Goal: Navigation & Orientation: Find specific page/section

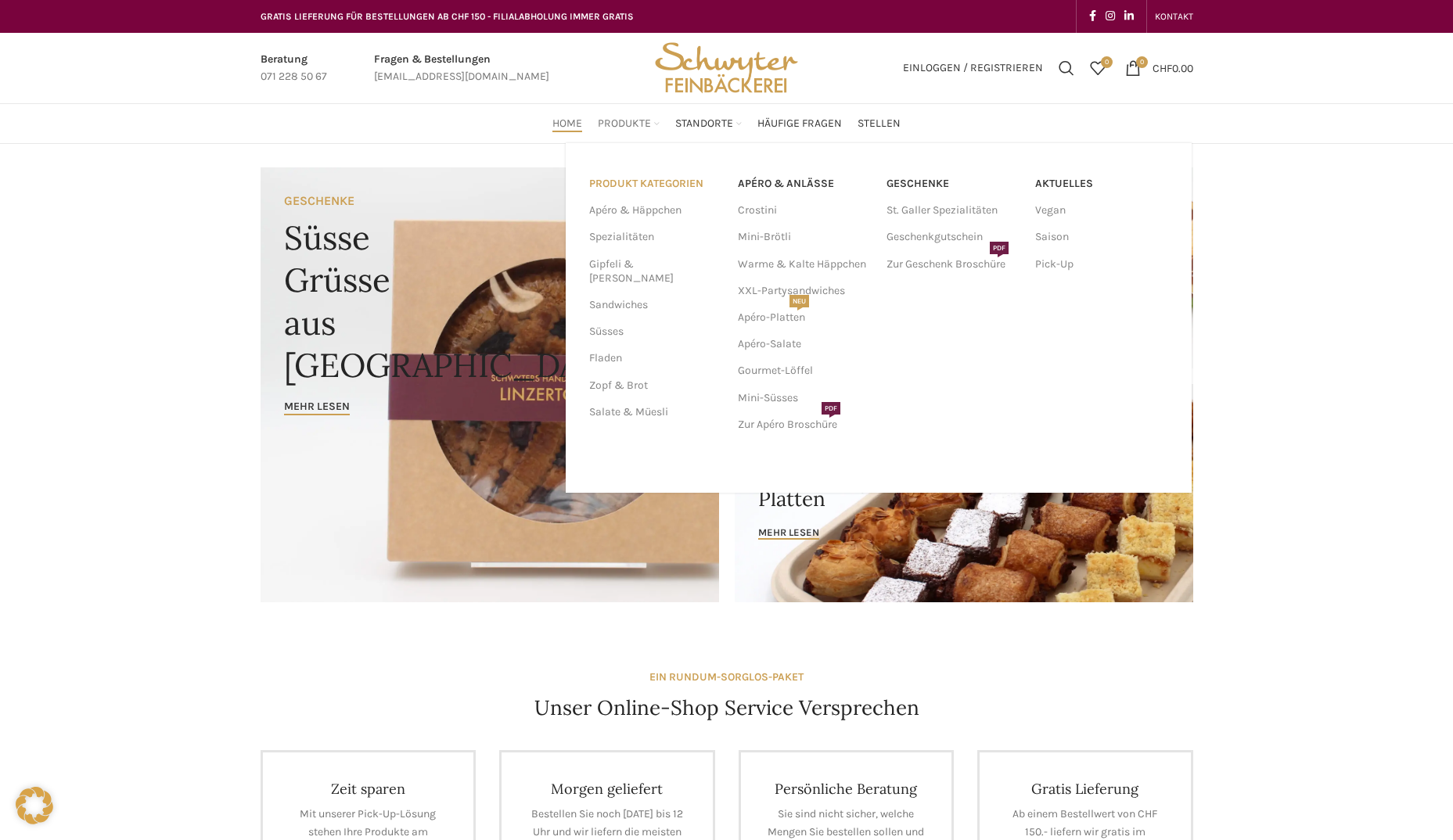
click at [639, 180] on link "PRODUKT KATEGORIEN" at bounding box center [653, 184] width 130 height 27
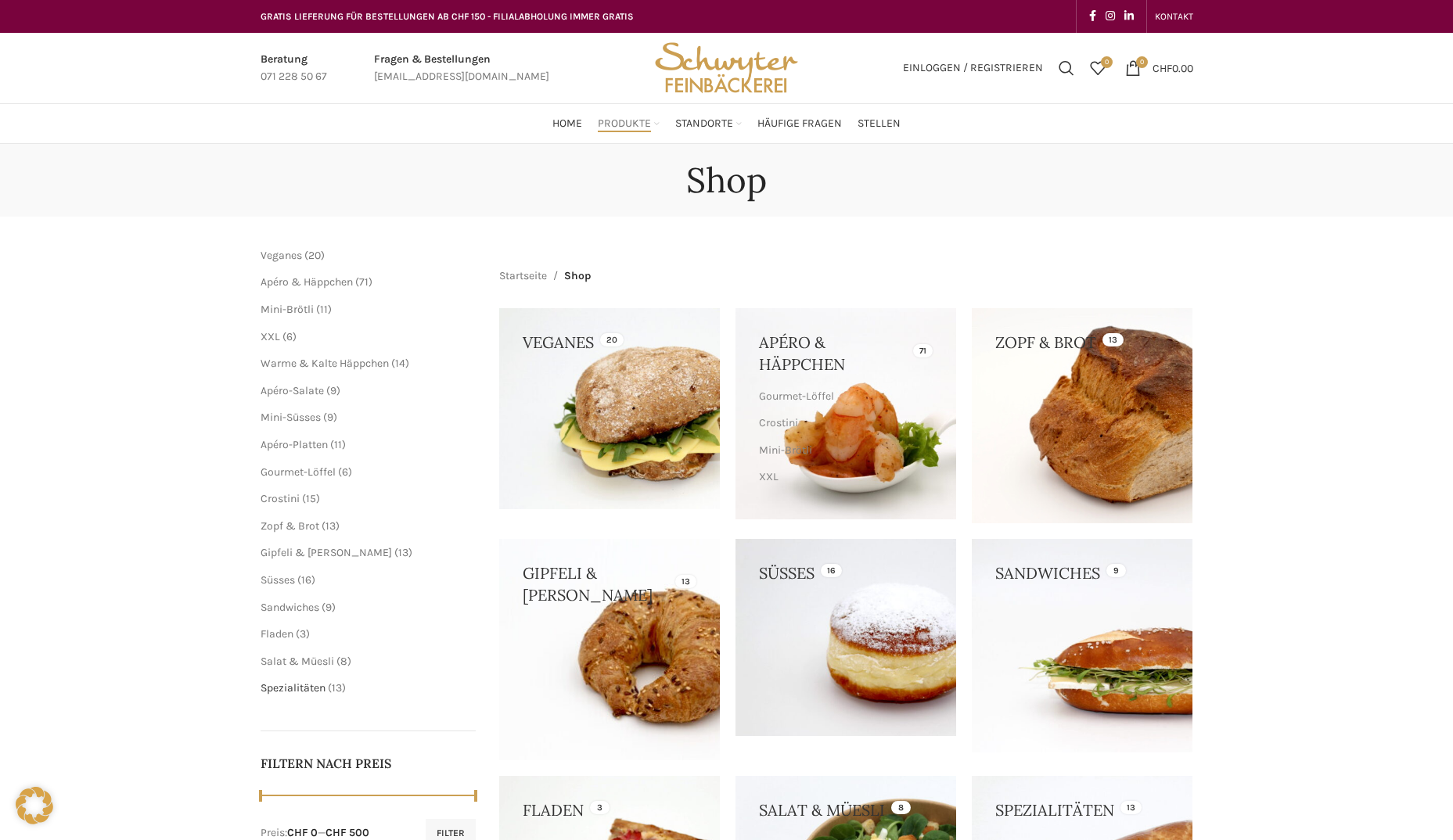
click at [273, 691] on span "Spezialitäten" at bounding box center [293, 688] width 64 height 13
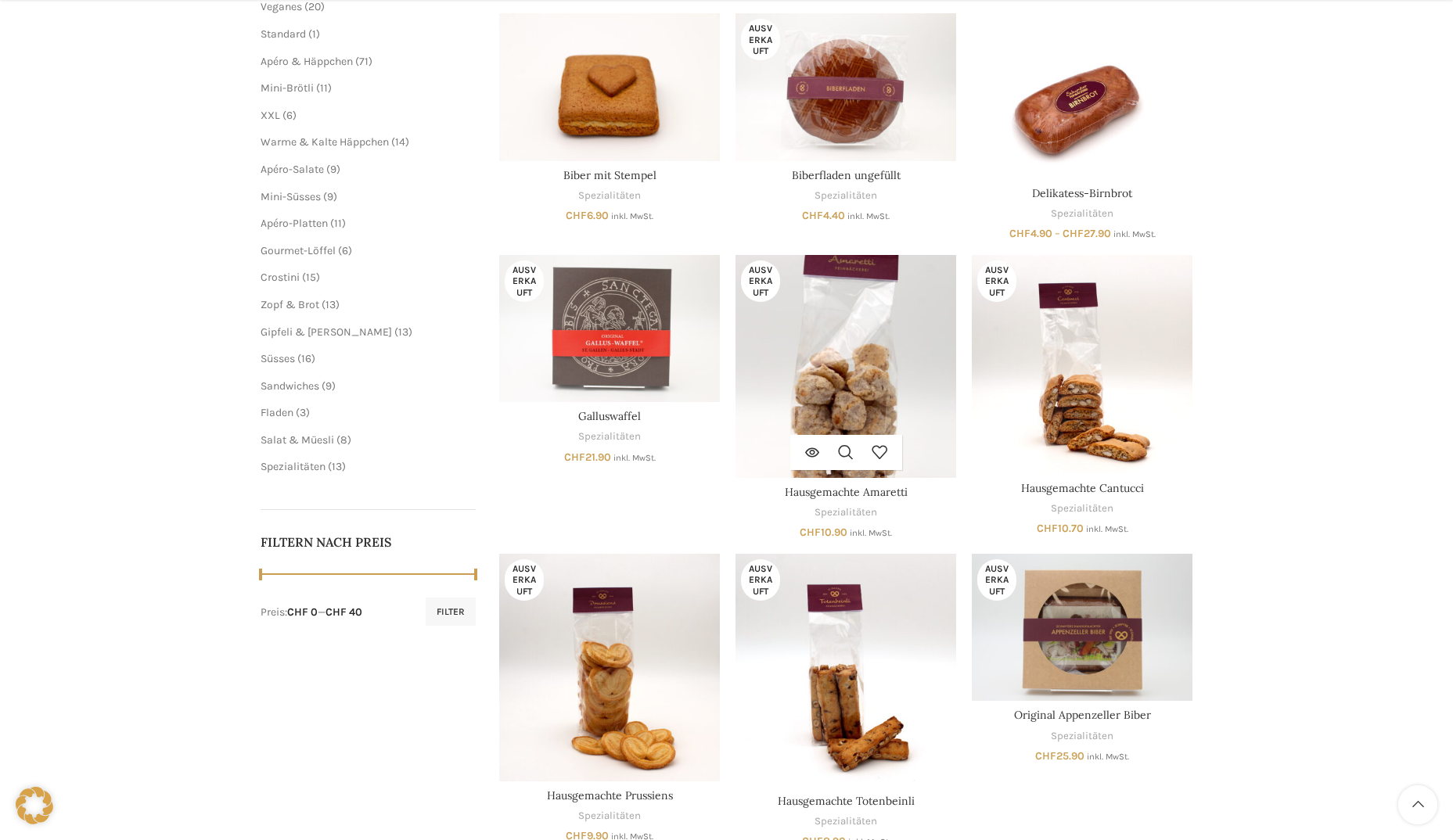
scroll to position [313, 0]
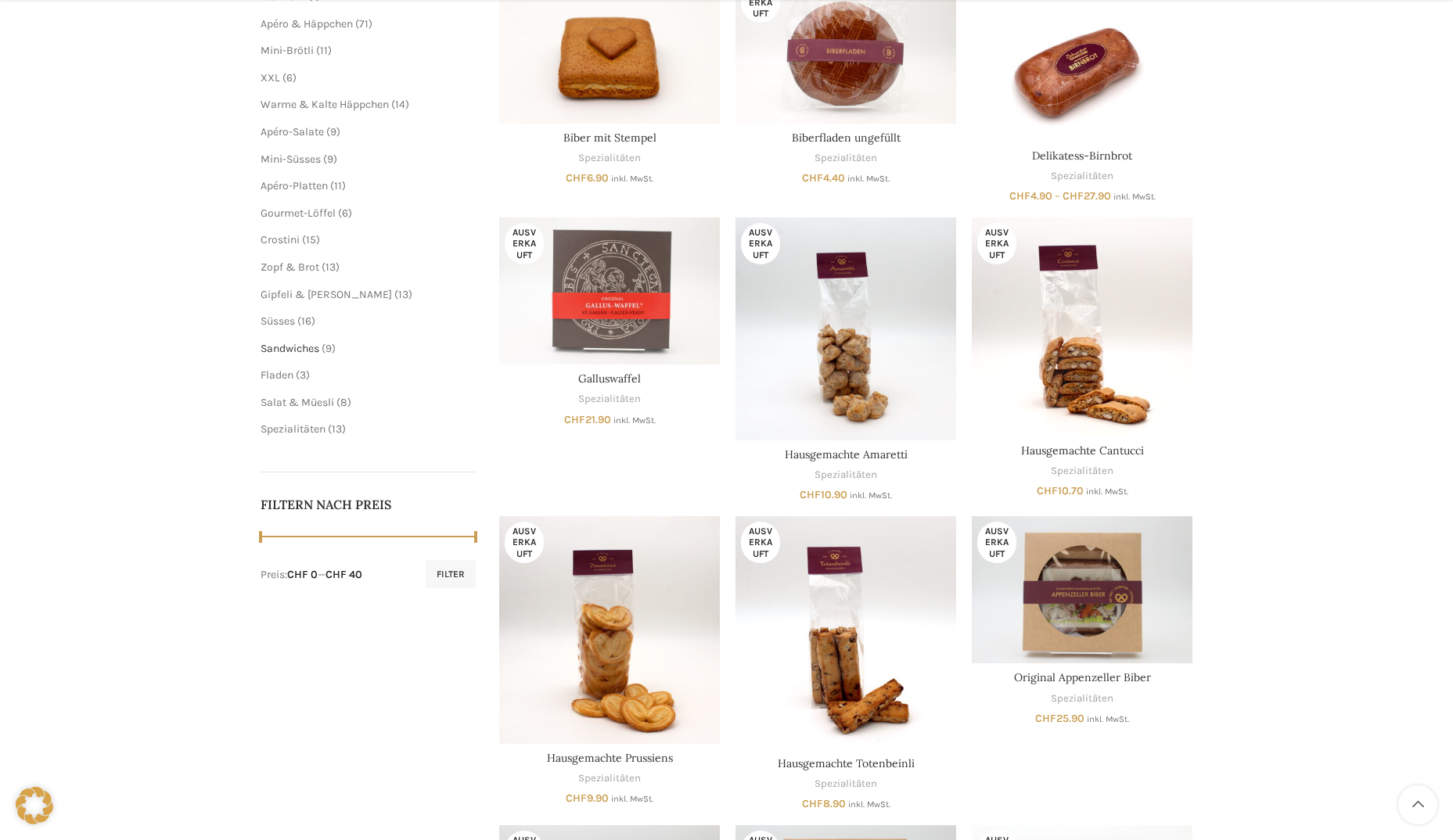
click at [276, 348] on span "Sandwiches" at bounding box center [290, 348] width 59 height 13
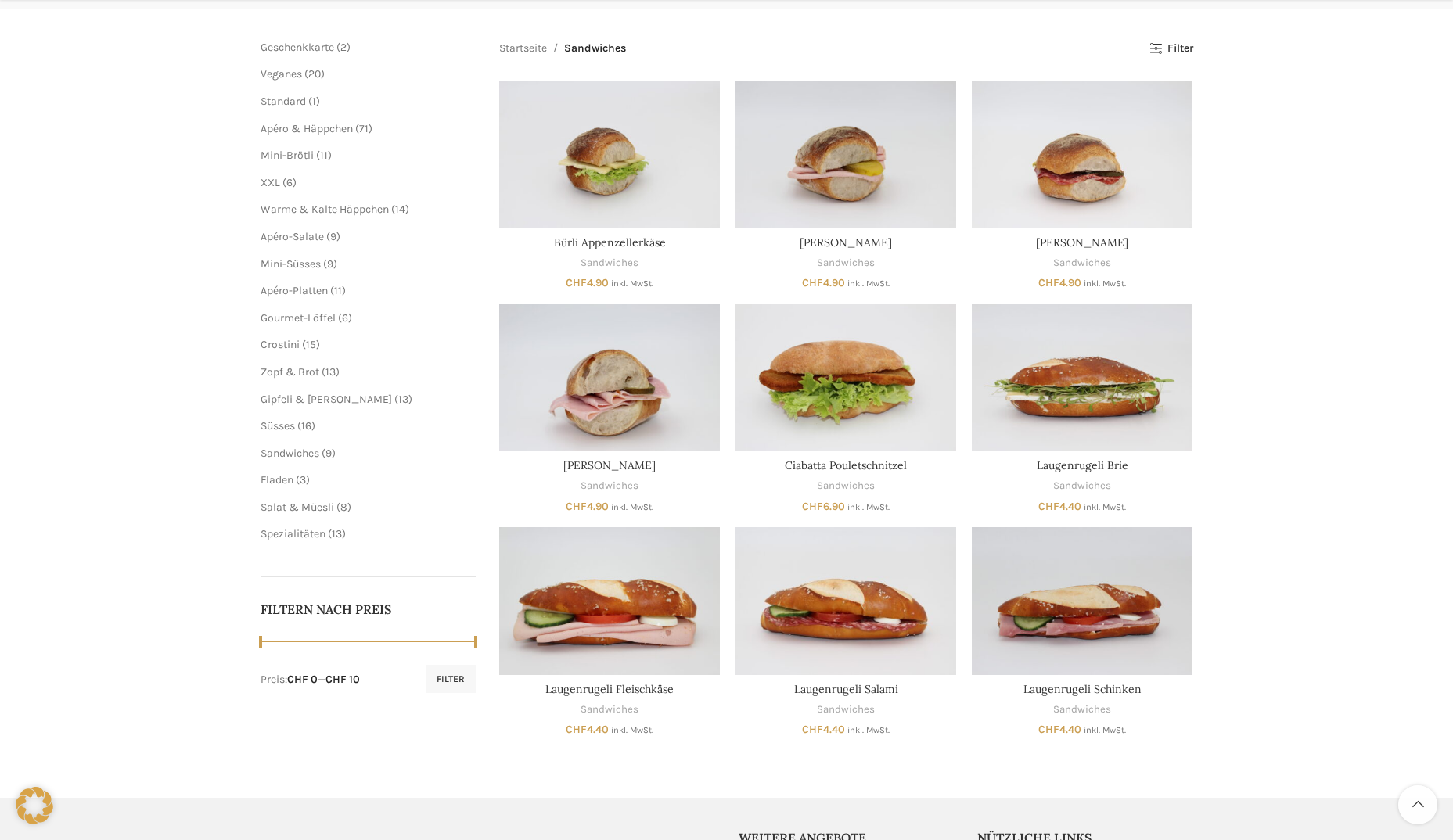
scroll to position [313, 0]
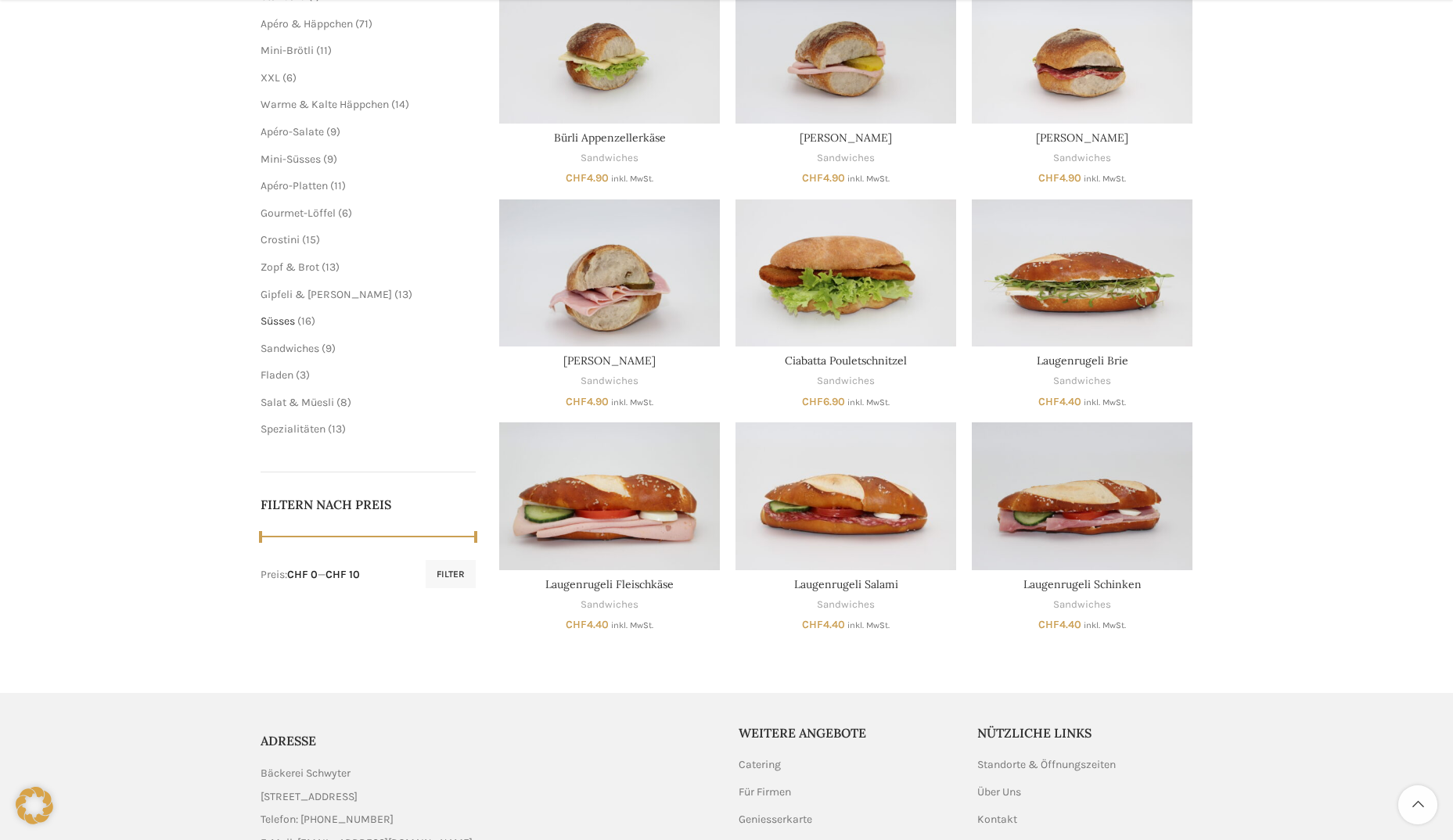
click at [282, 320] on span "Süsses" at bounding box center [278, 321] width 35 height 13
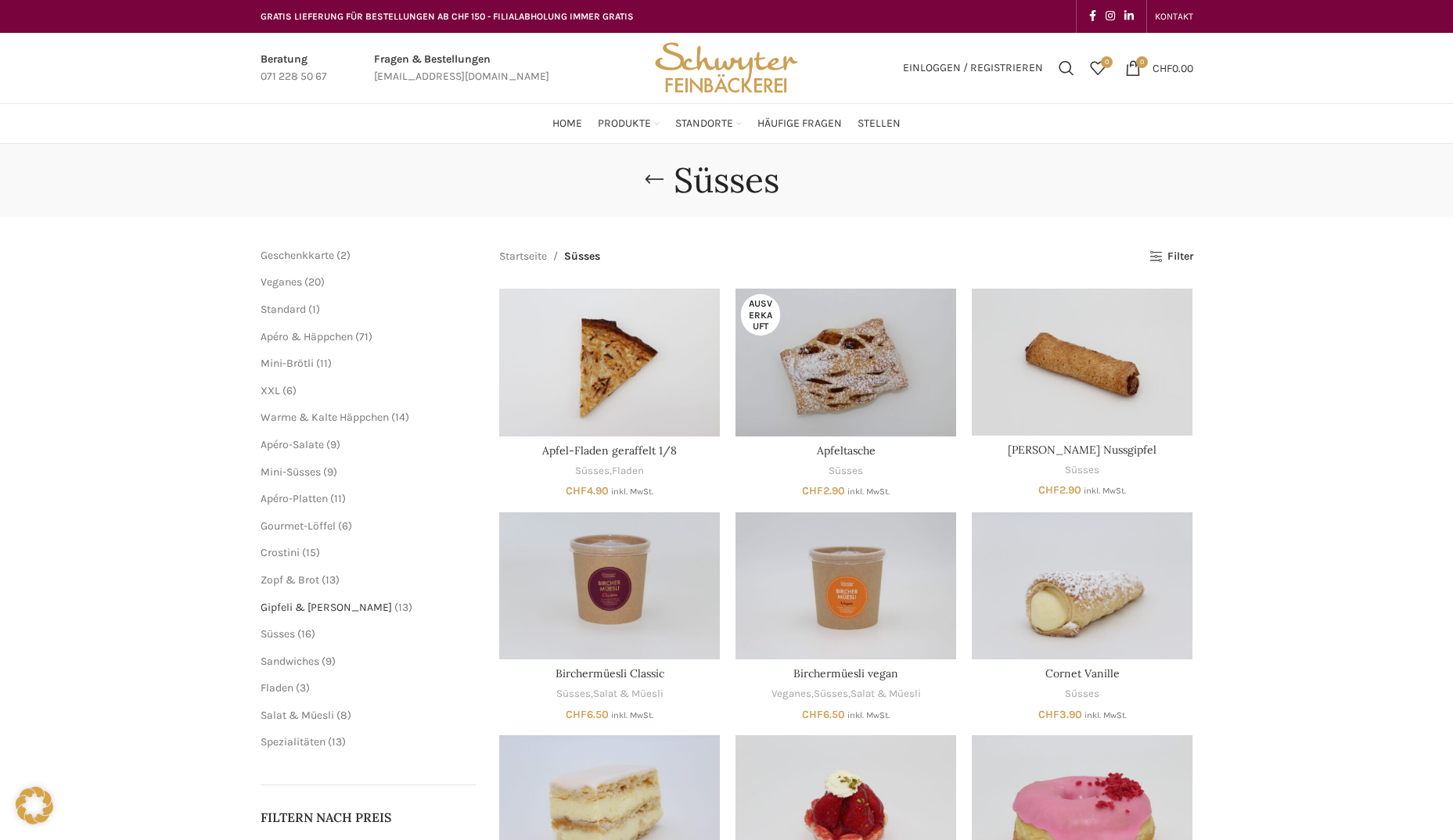
click at [292, 606] on span "Gipfeli & [PERSON_NAME]" at bounding box center [326, 608] width 132 height 13
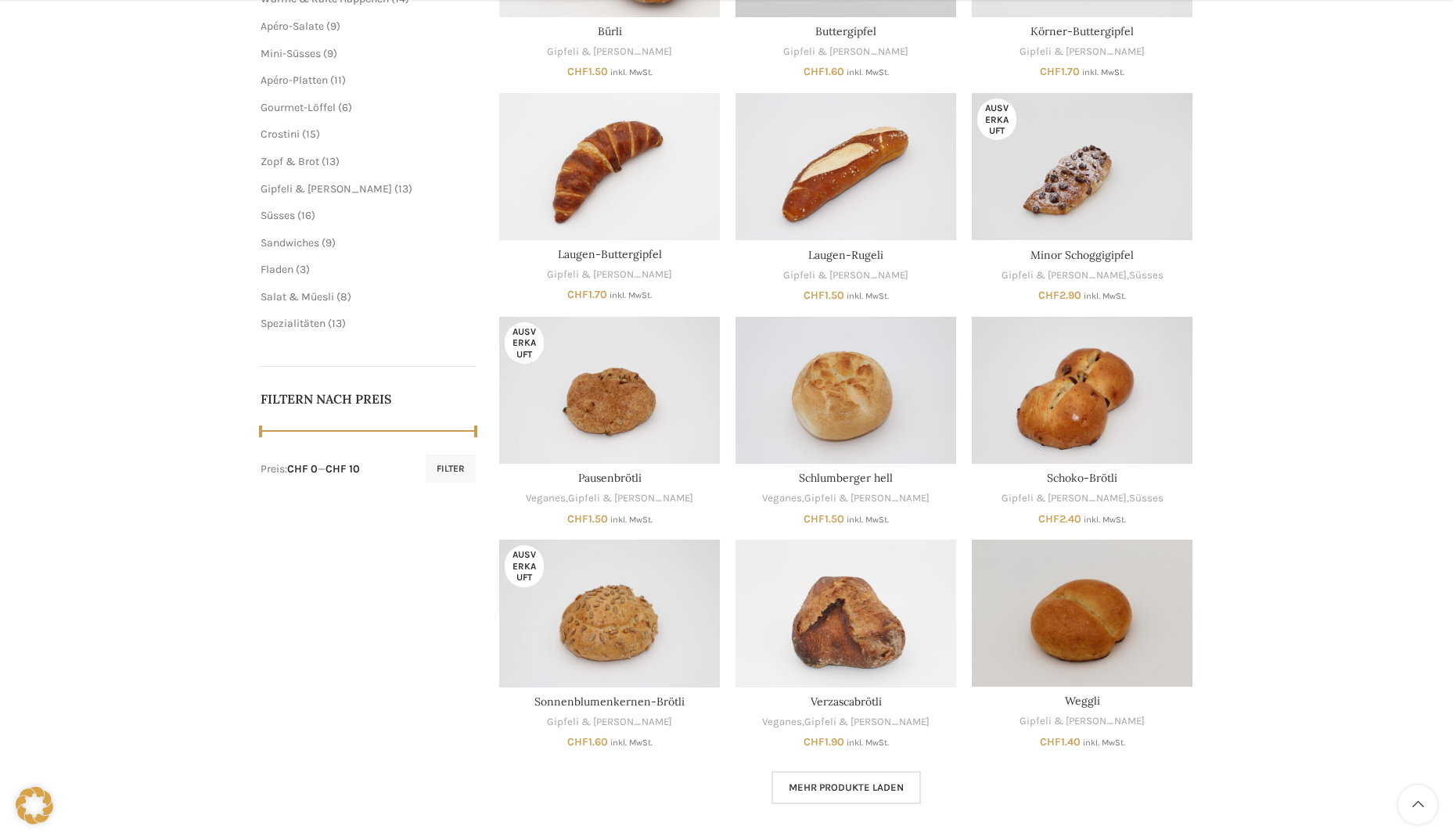
scroll to position [470, 0]
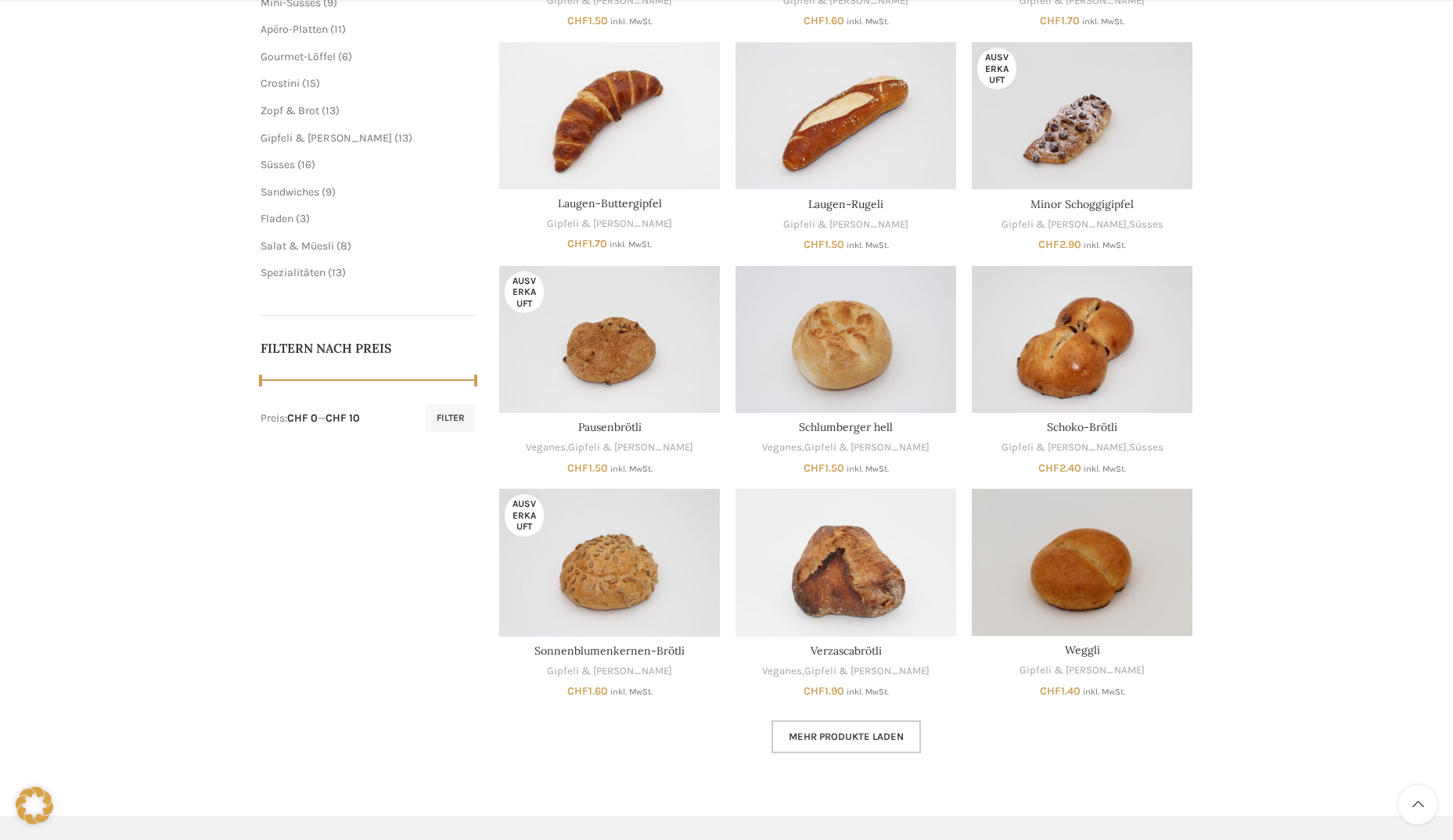
click at [853, 739] on span "Mehr Produkte laden" at bounding box center [847, 737] width 115 height 13
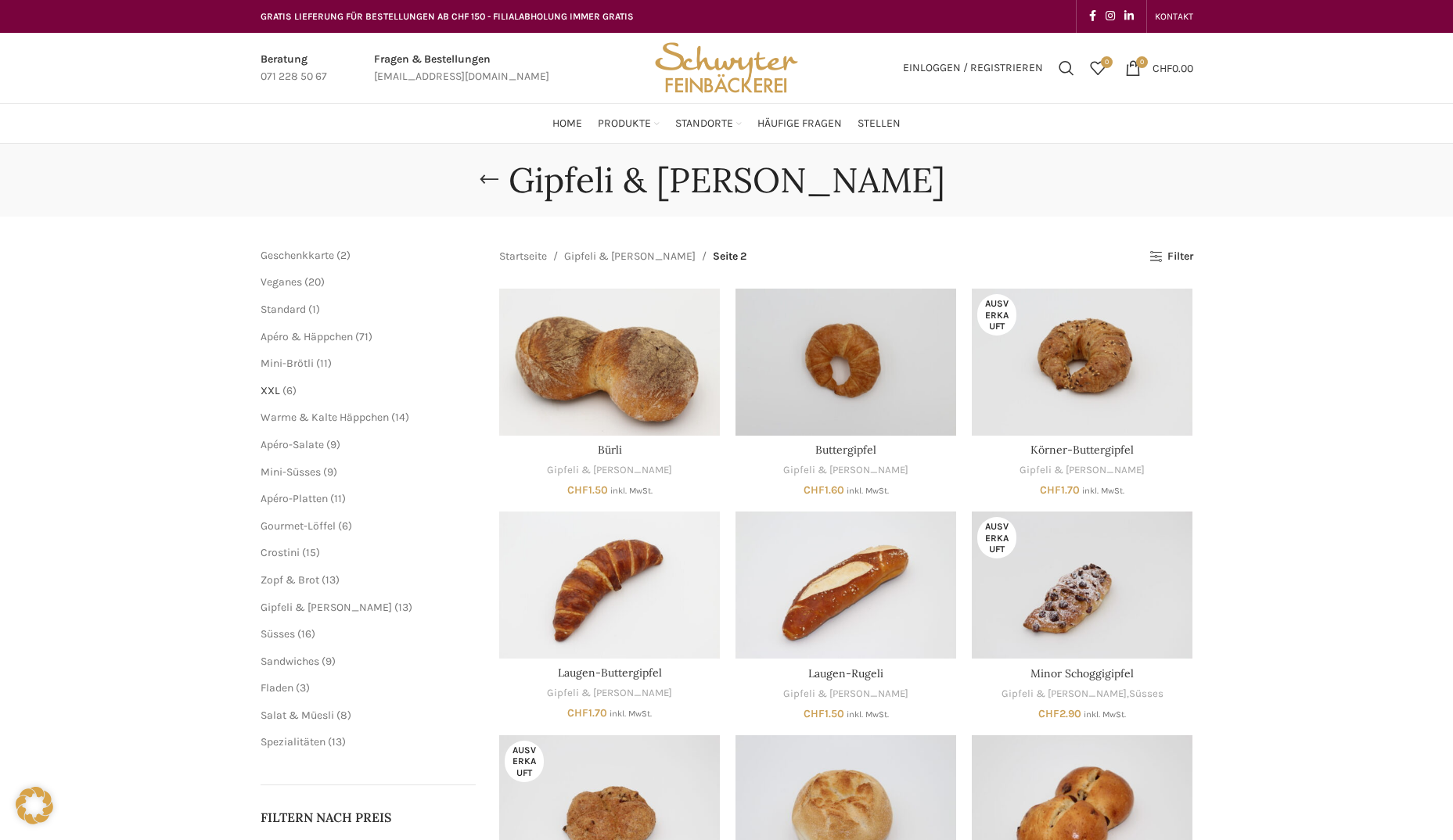
click at [269, 392] on span "XXL" at bounding box center [270, 391] width 19 height 13
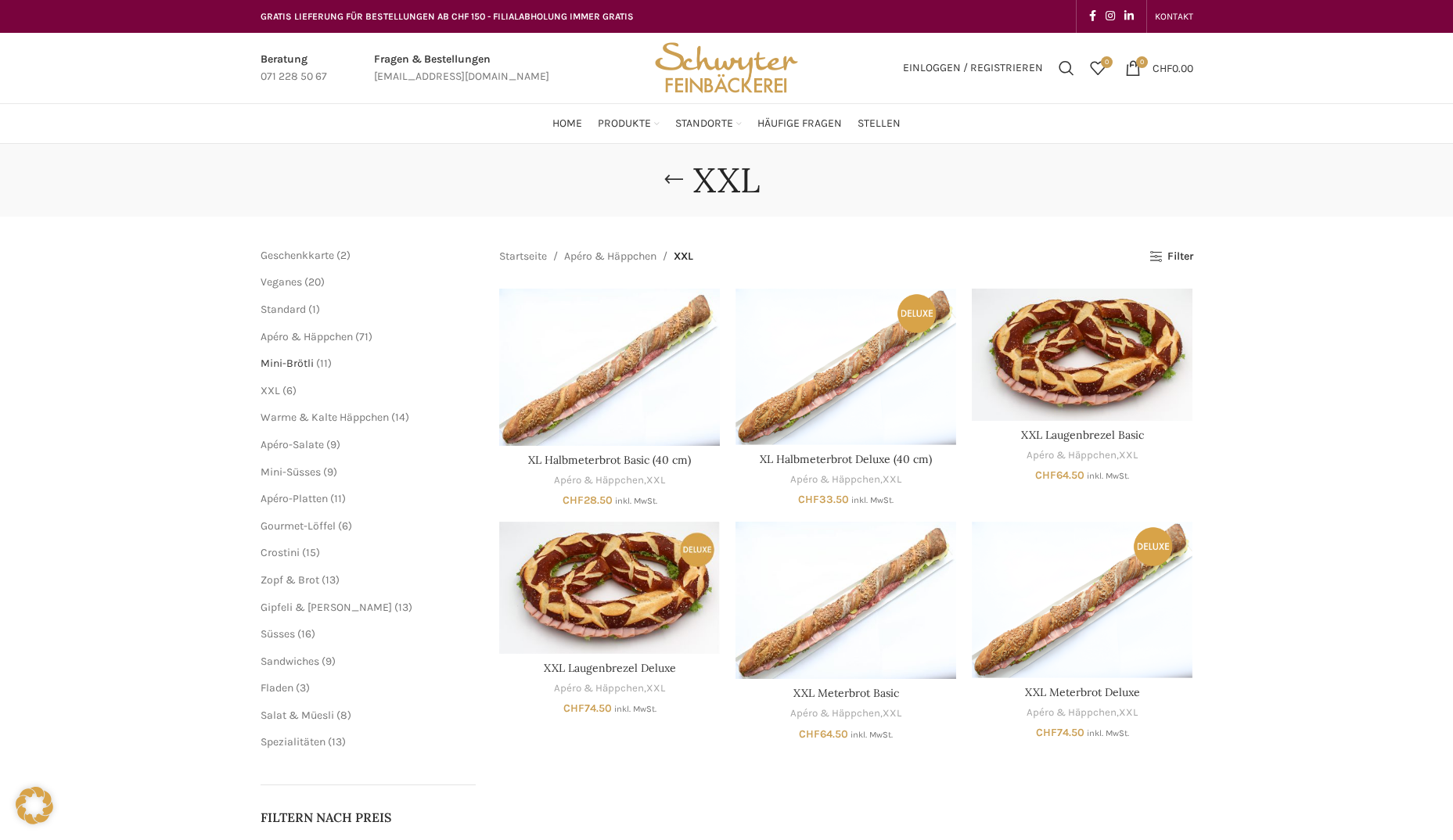
click at [286, 367] on span "Mini-Brötli" at bounding box center [287, 364] width 53 height 13
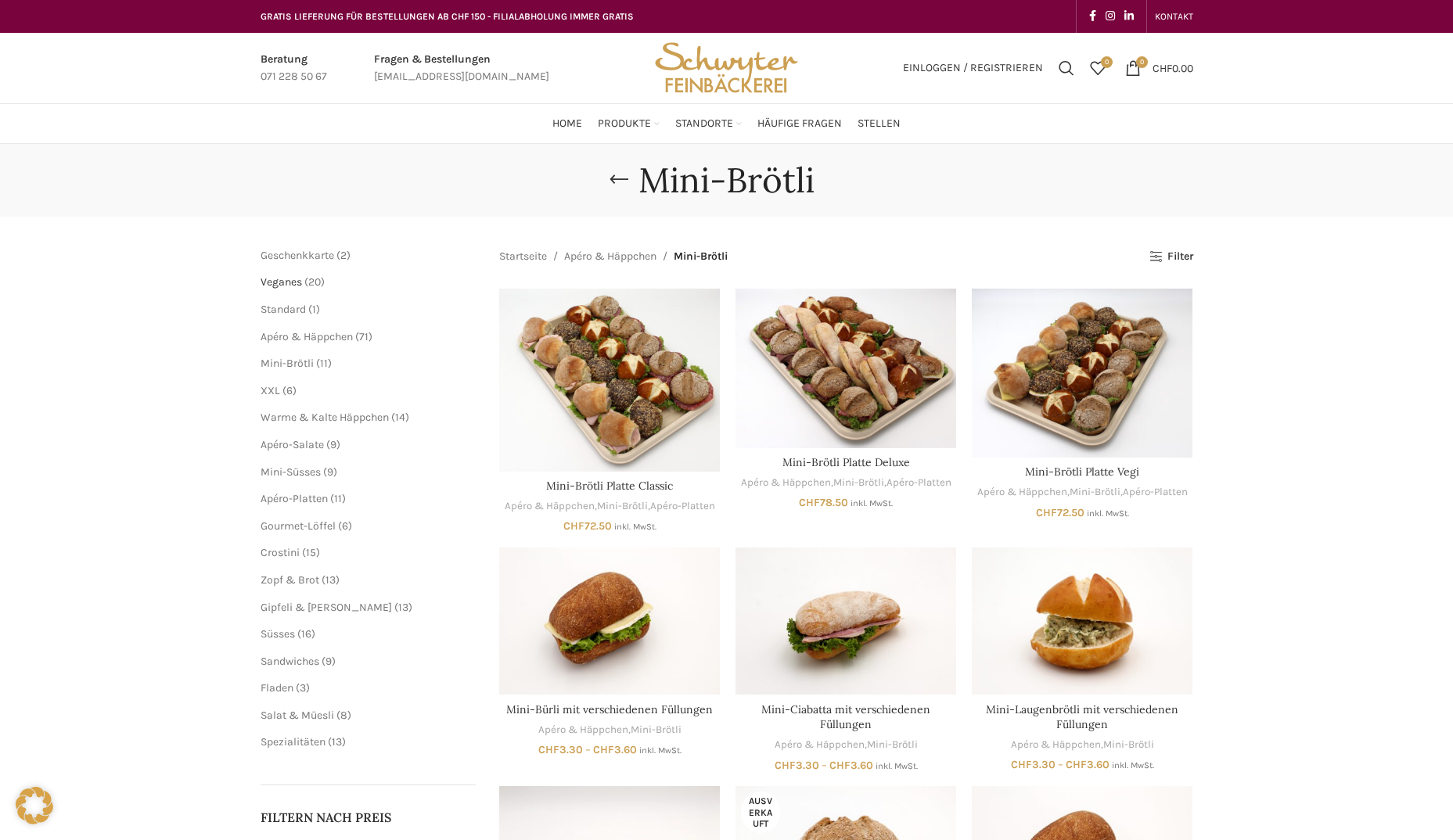
click at [281, 284] on span "Veganes" at bounding box center [281, 282] width 41 height 13
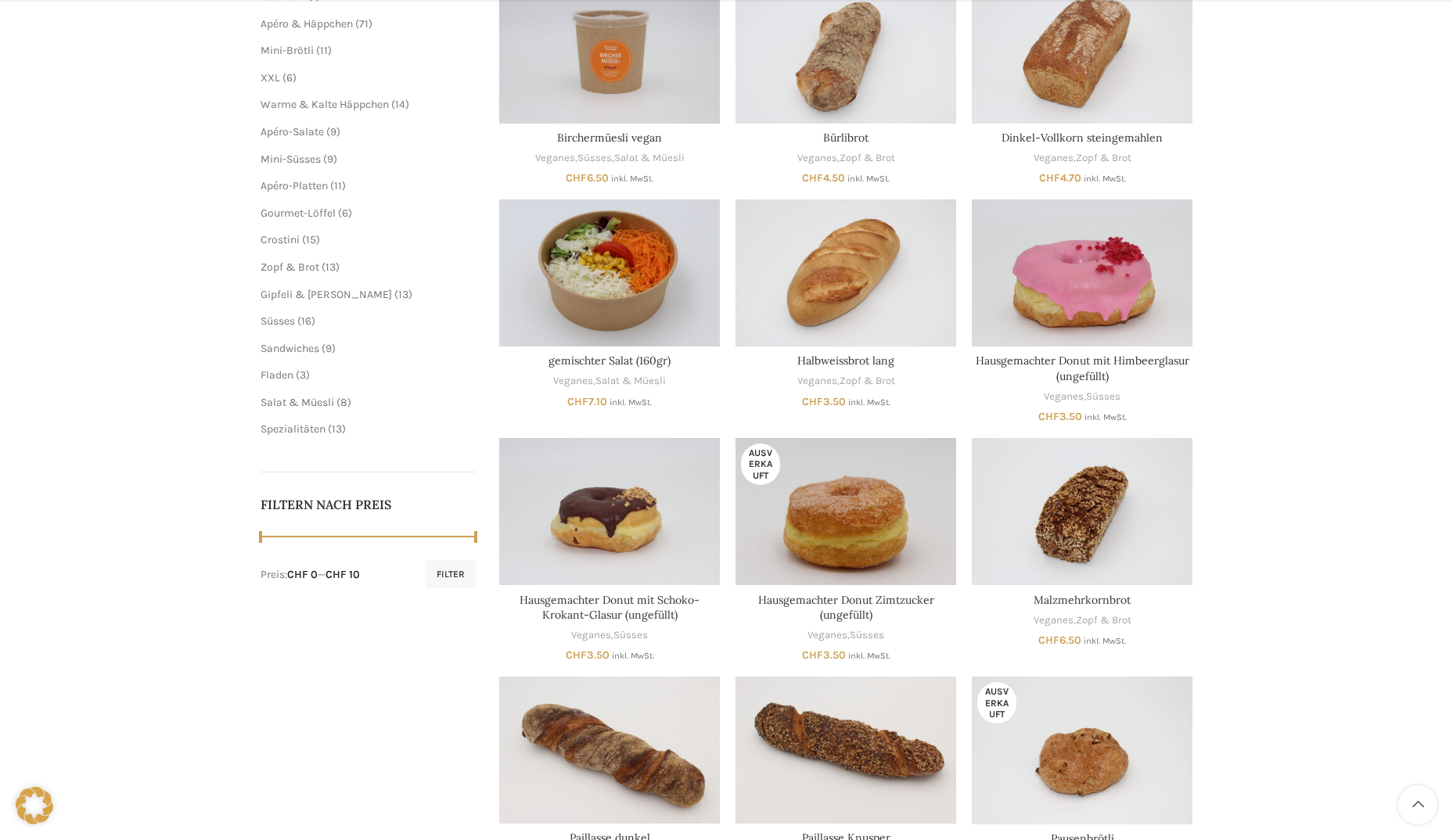
scroll to position [470, 0]
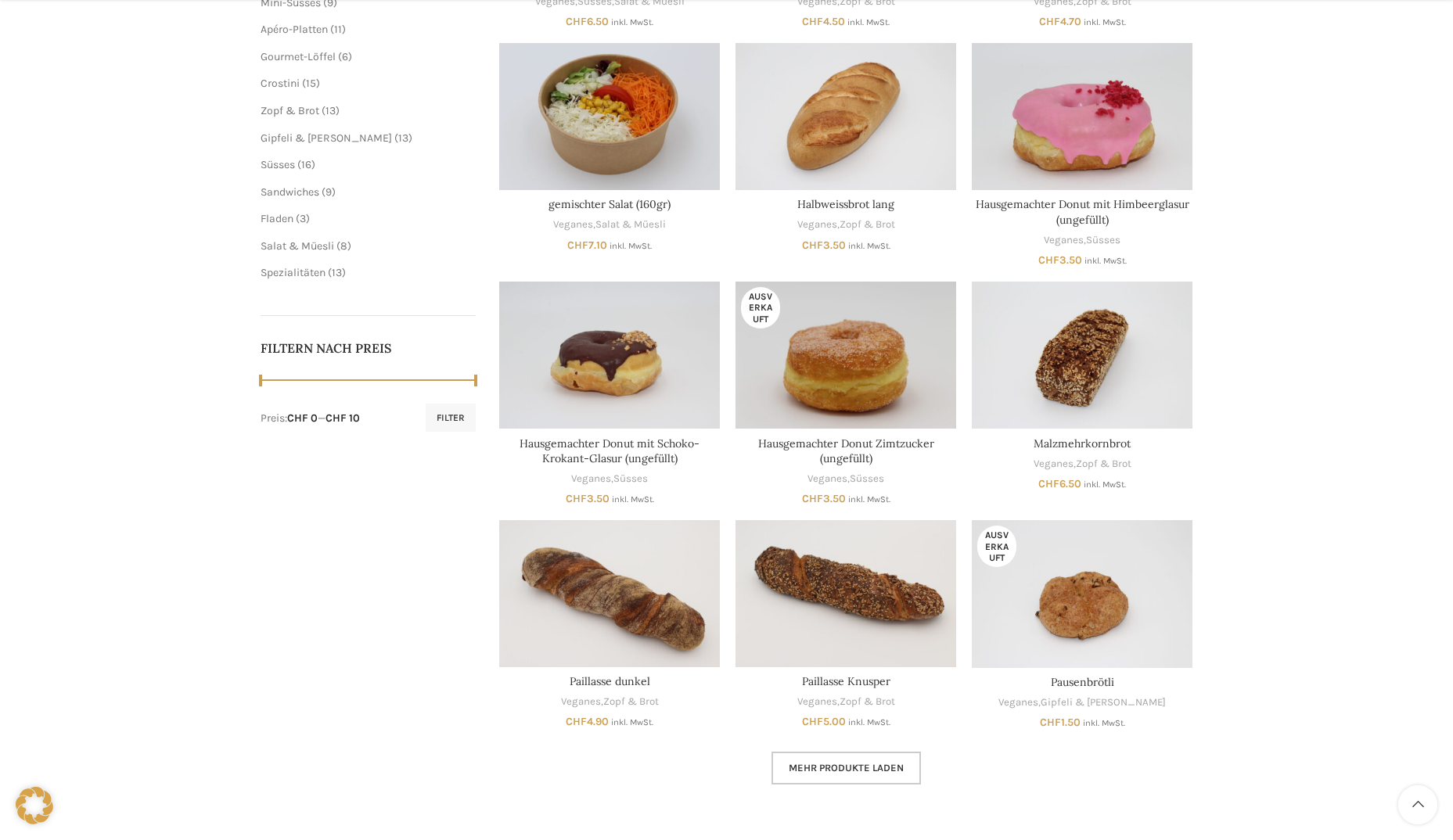
click at [861, 768] on span "Mehr Produkte laden" at bounding box center [847, 768] width 115 height 13
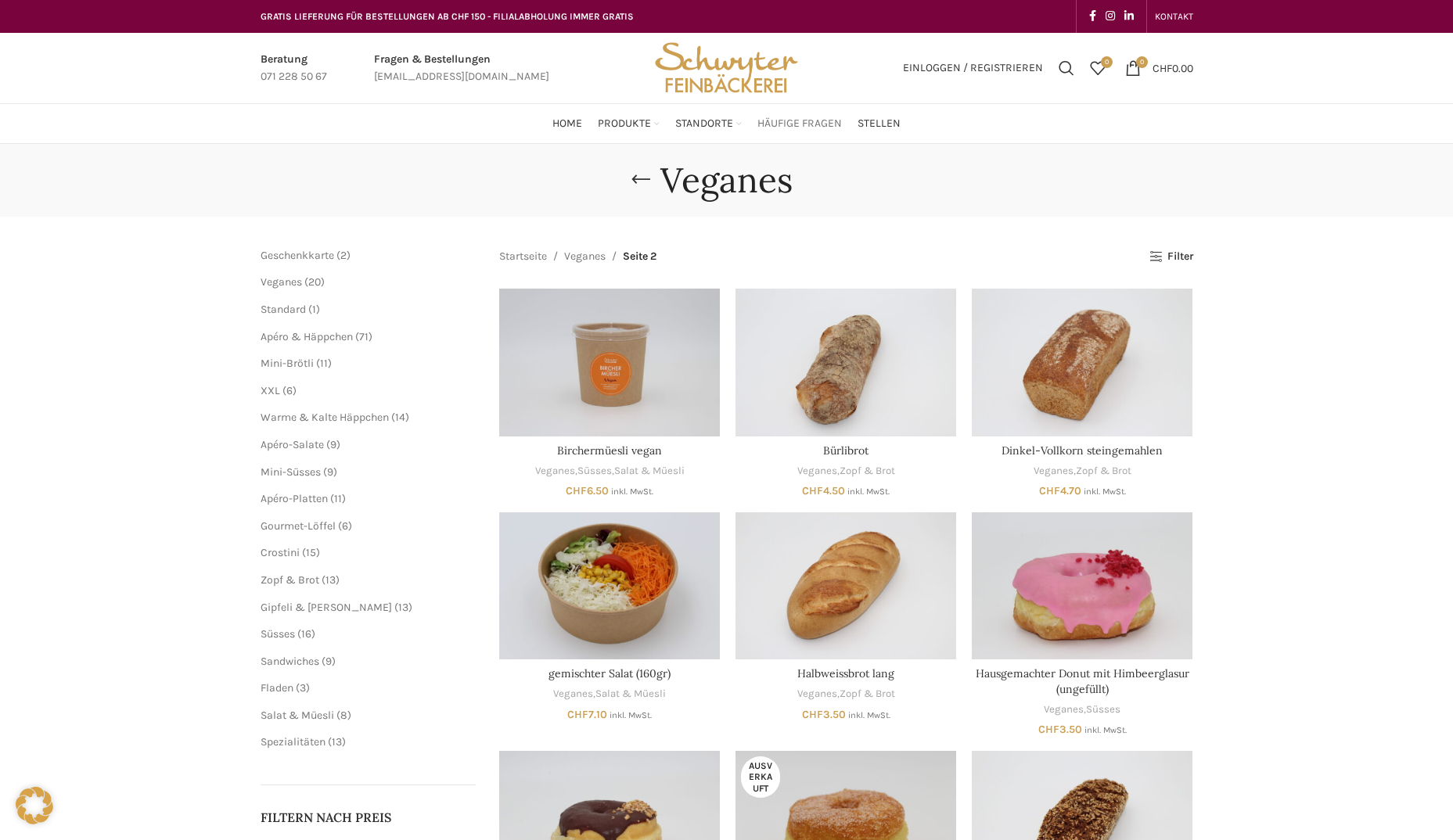
click at [794, 125] on span "Häufige Fragen" at bounding box center [800, 123] width 85 height 14
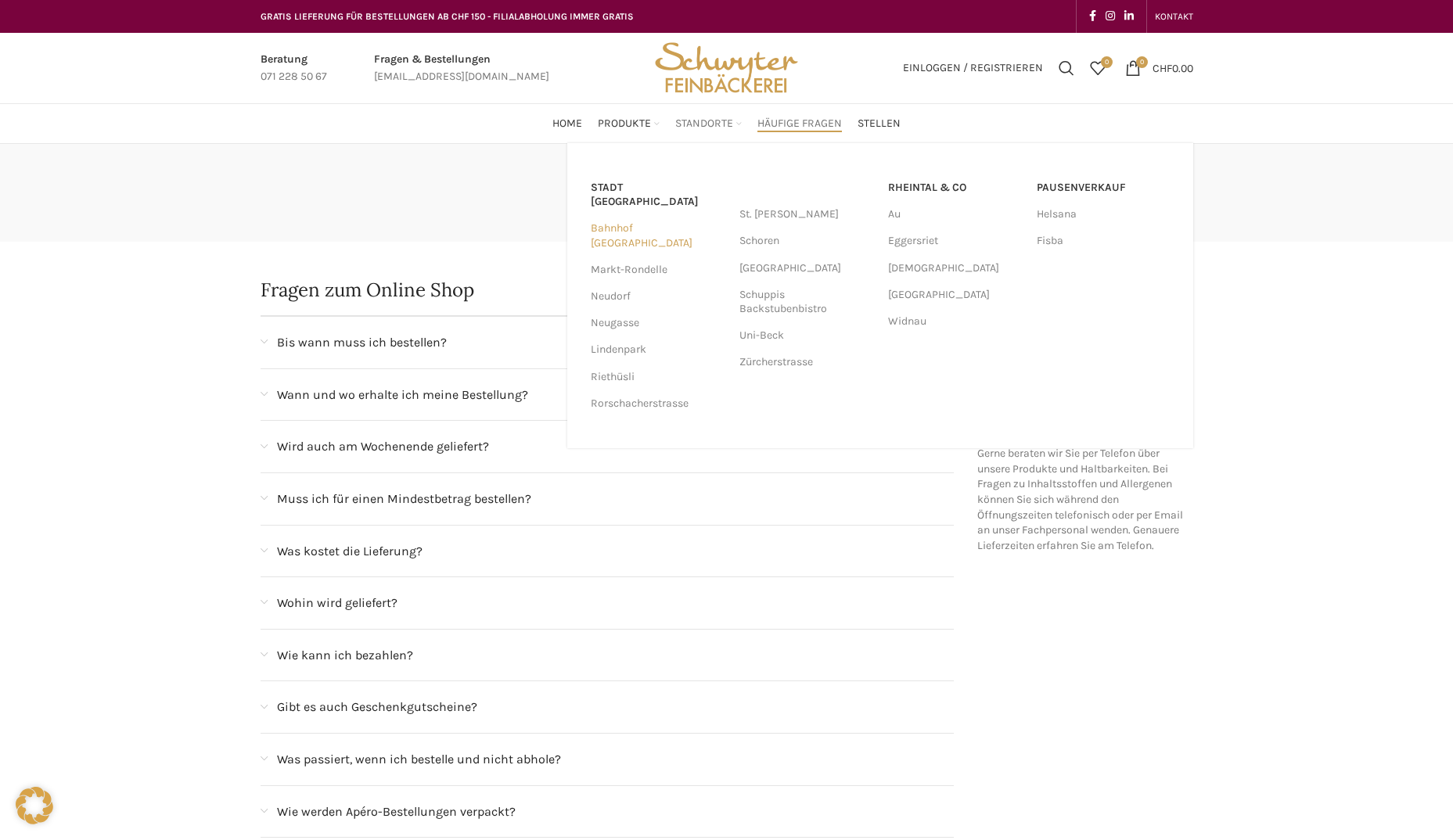
click at [664, 216] on link "Bahnhof [GEOGRAPHIC_DATA]" at bounding box center [657, 236] width 133 height 40
